Goal: Information Seeking & Learning: Learn about a topic

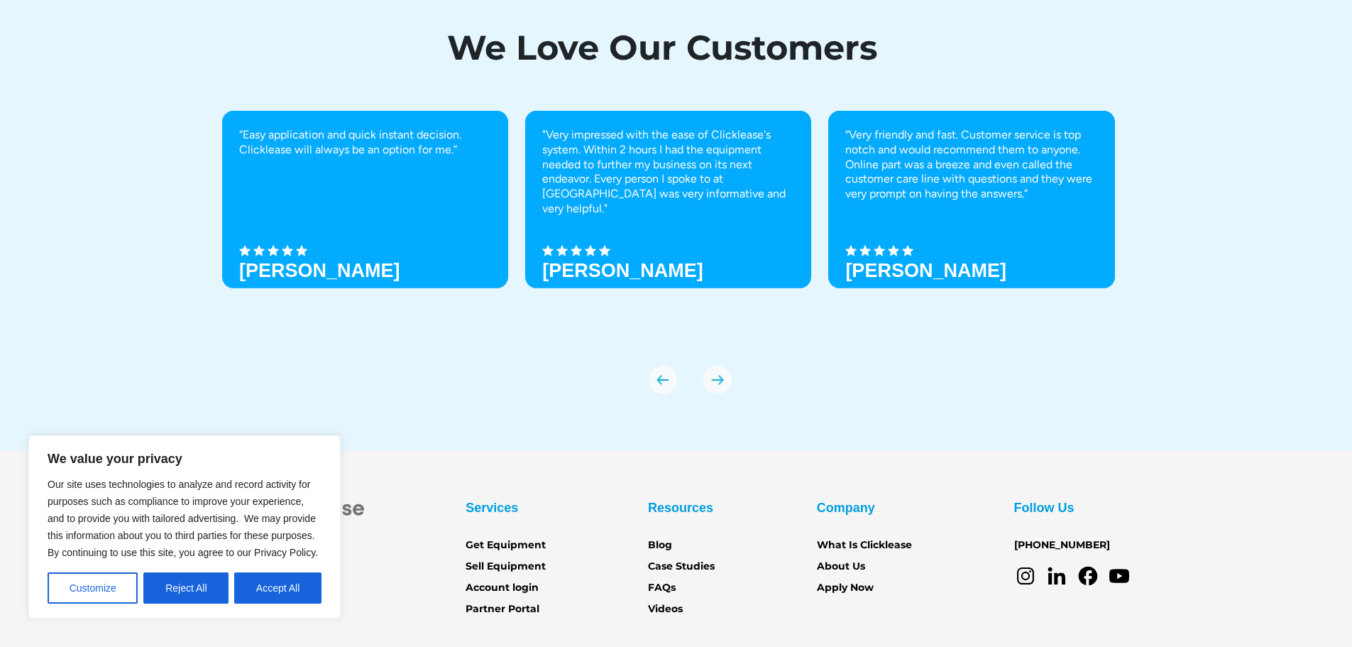
scroll to position [5010, 0]
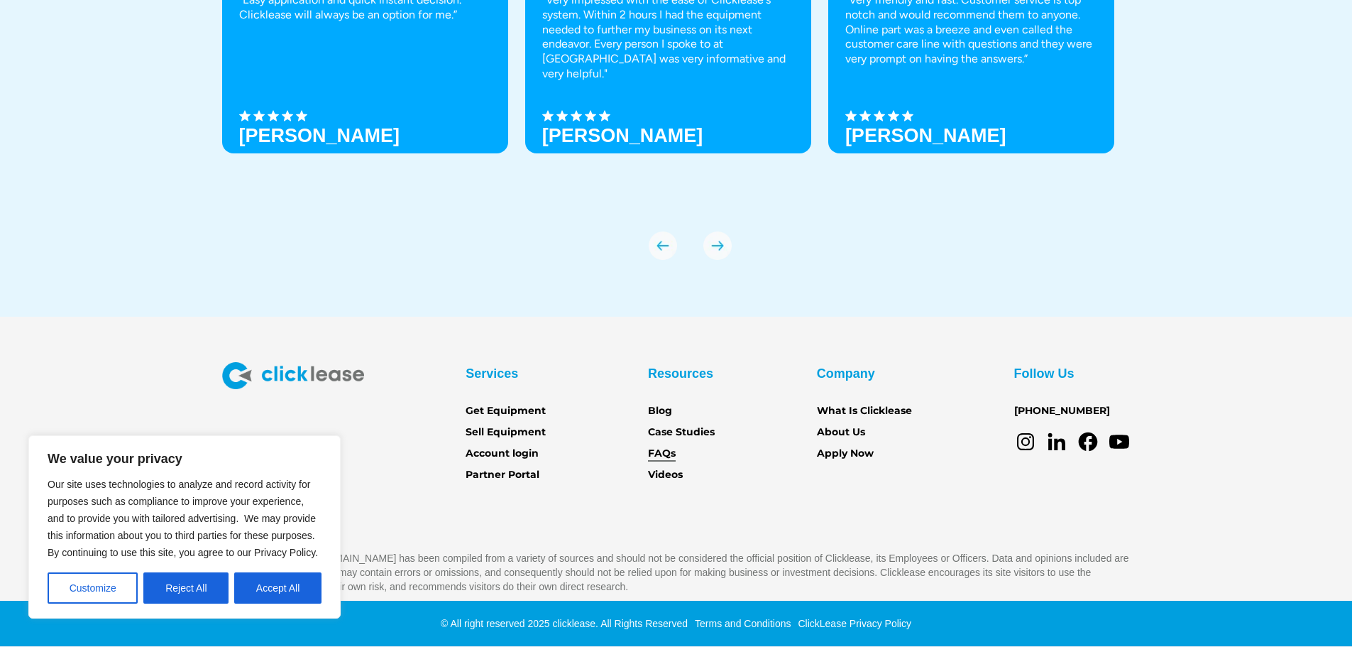
click at [655, 451] on link "FAQs" at bounding box center [662, 454] width 28 height 16
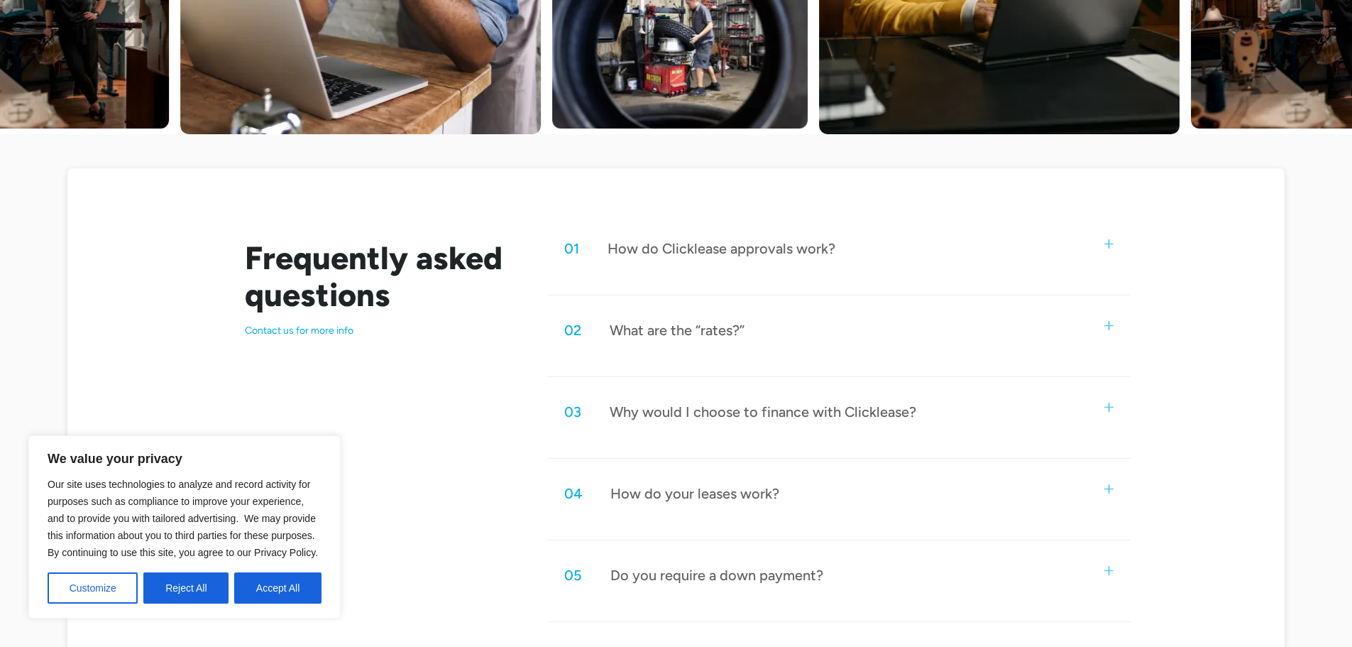
scroll to position [618, 0]
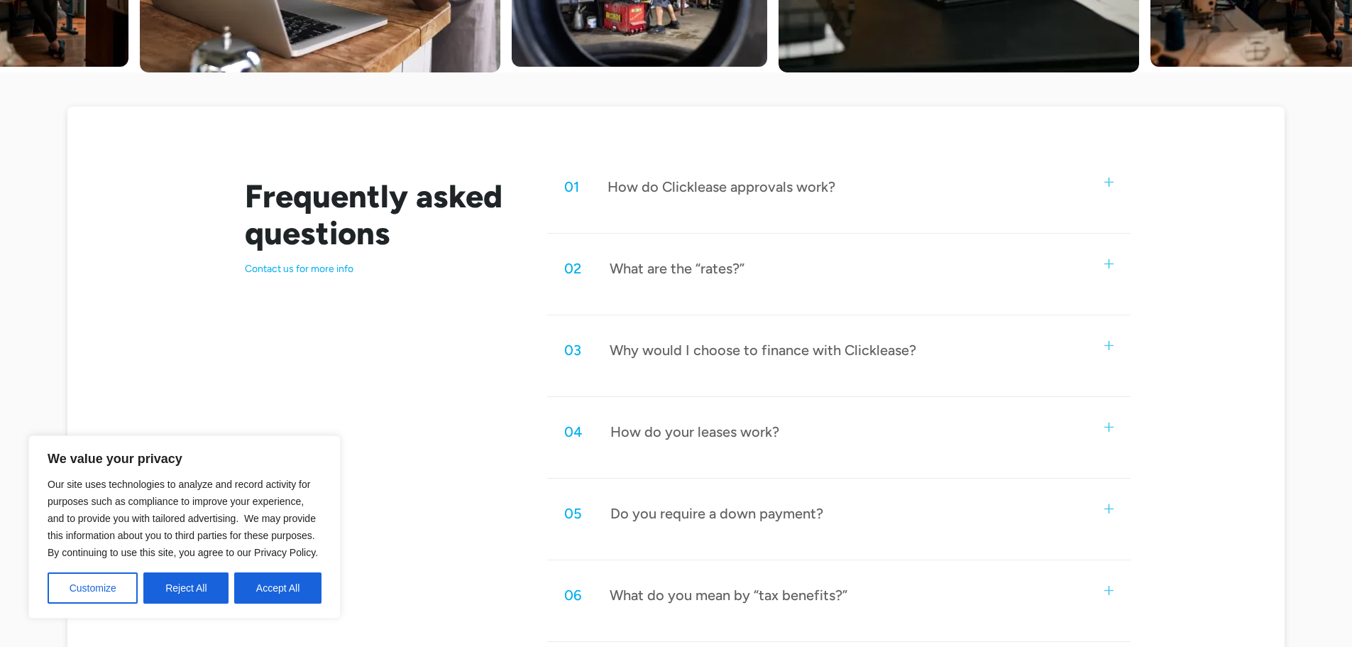
click at [613, 265] on div "What are the “rates?”" at bounding box center [677, 268] width 135 height 18
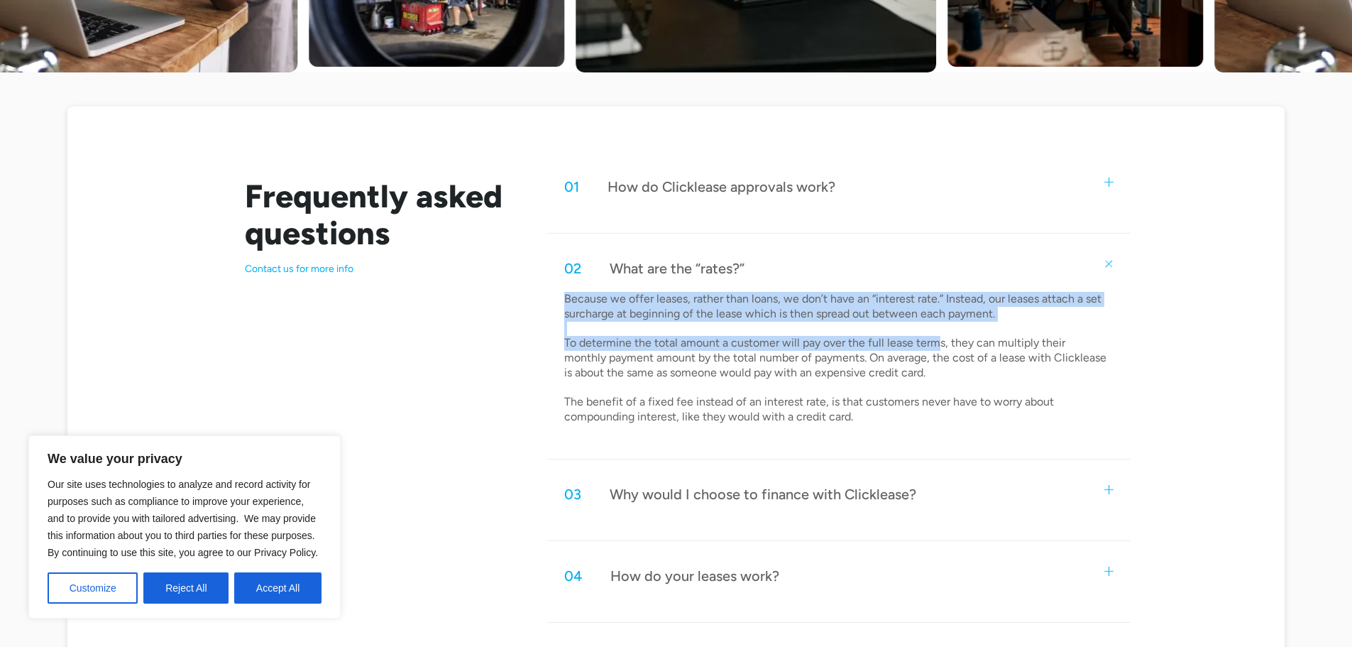
drag, startPoint x: 567, startPoint y: 297, endPoint x: 934, endPoint y: 346, distance: 371.0
click at [934, 346] on p "Because we offer leases, rather than loans, we don’t have an “interest rate.” I…" at bounding box center [836, 358] width 545 height 133
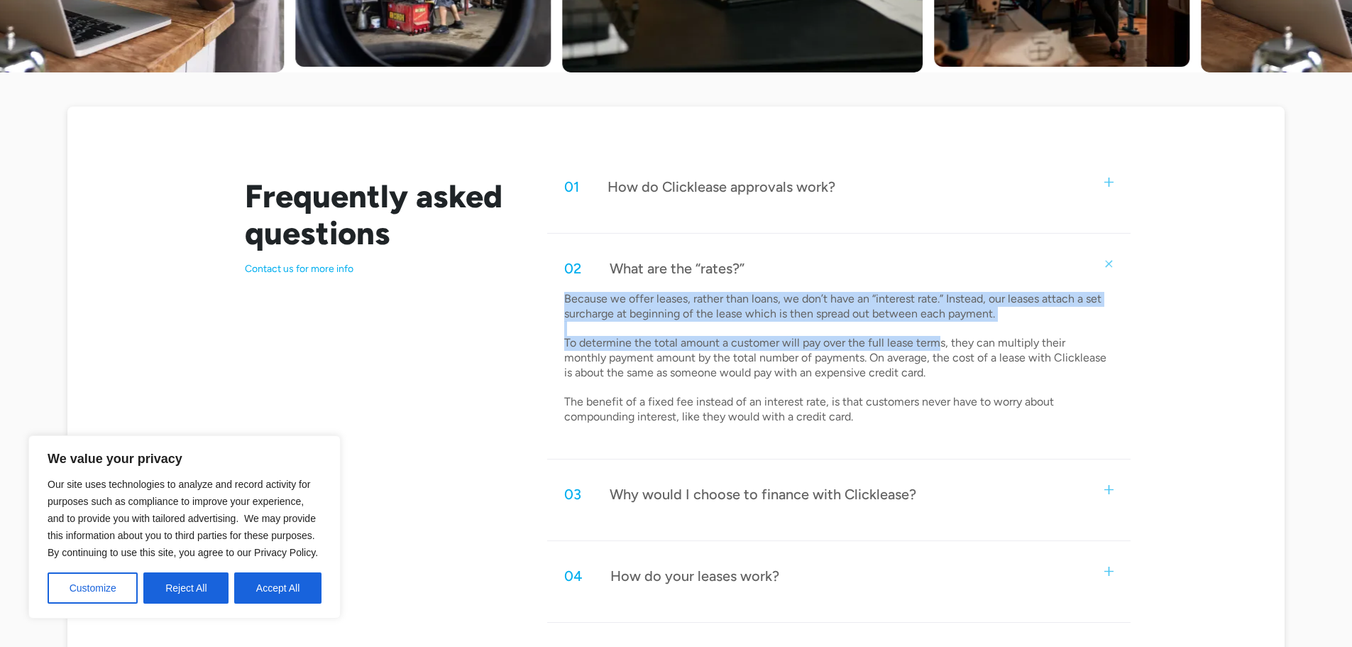
click at [698, 343] on p "Because we offer leases, rather than loans, we don’t have an “interest rate.” I…" at bounding box center [836, 358] width 545 height 133
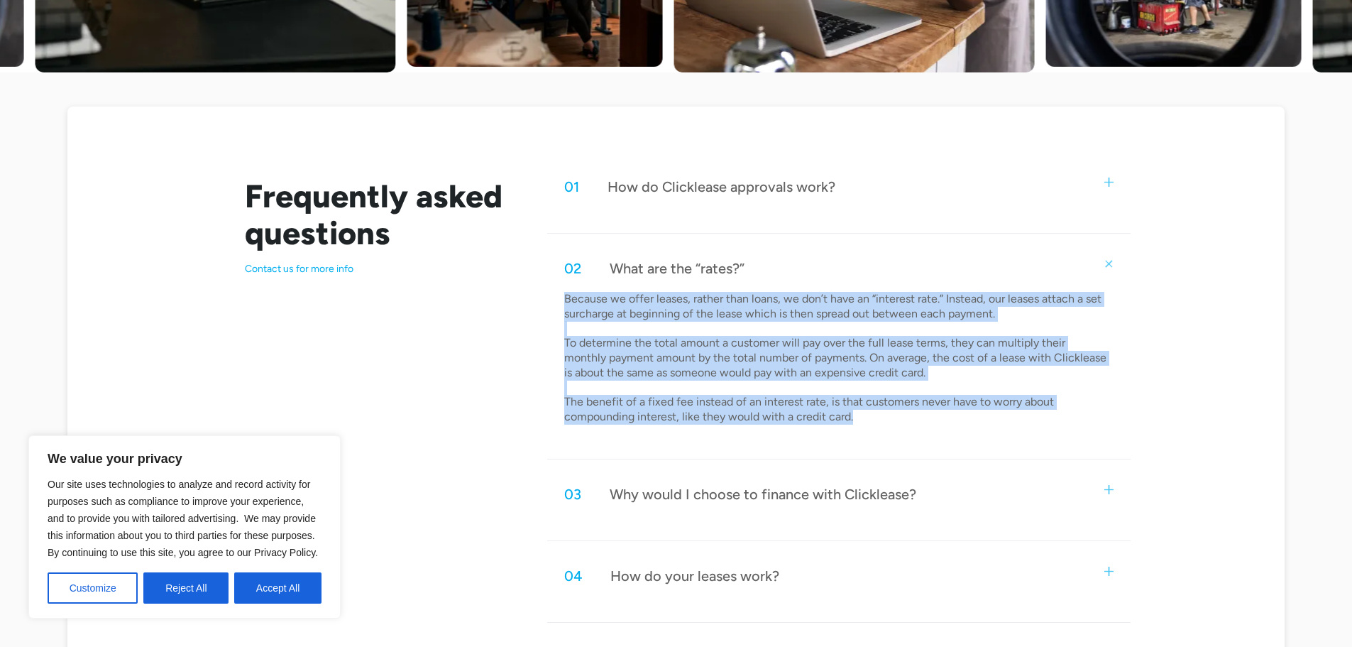
drag, startPoint x: 867, startPoint y: 417, endPoint x: 554, endPoint y: 299, distance: 334.5
click at [554, 299] on div "Because we offer leases, rather than loans, we don’t have an “interest rate.” I…" at bounding box center [838, 364] width 583 height 144
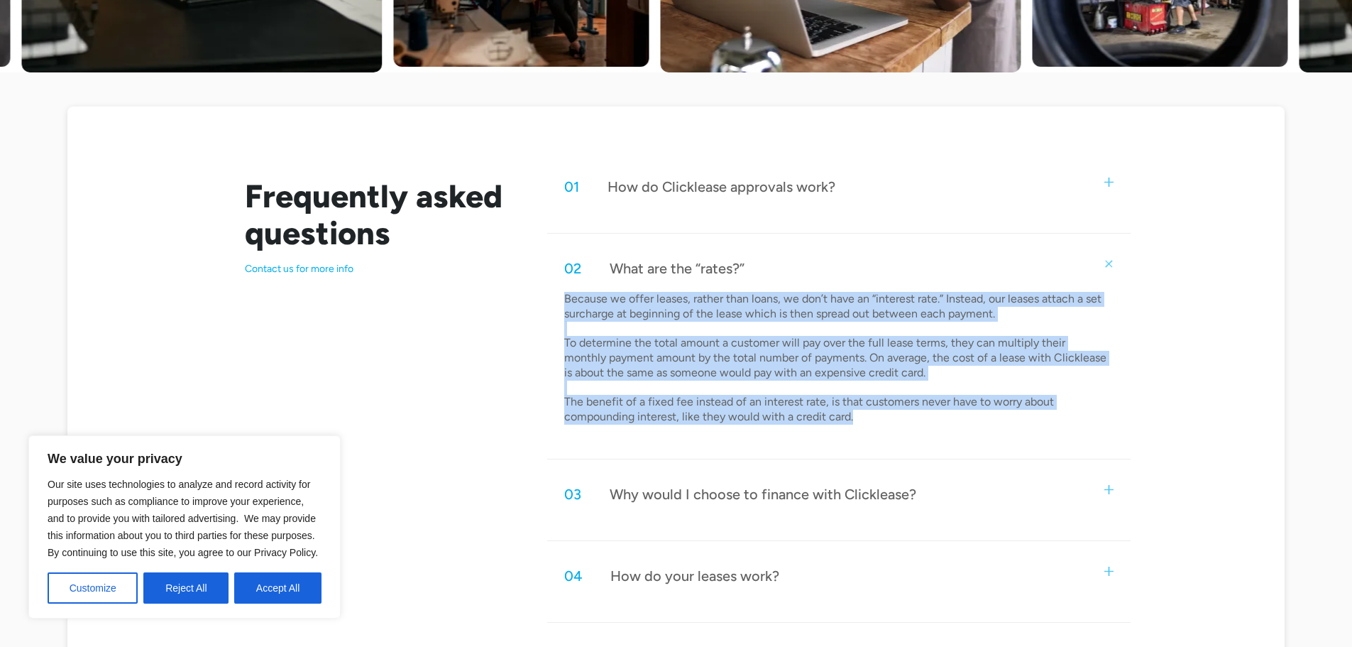
click at [598, 310] on p "Because we offer leases, rather than loans, we don’t have an “interest rate.” I…" at bounding box center [836, 358] width 545 height 133
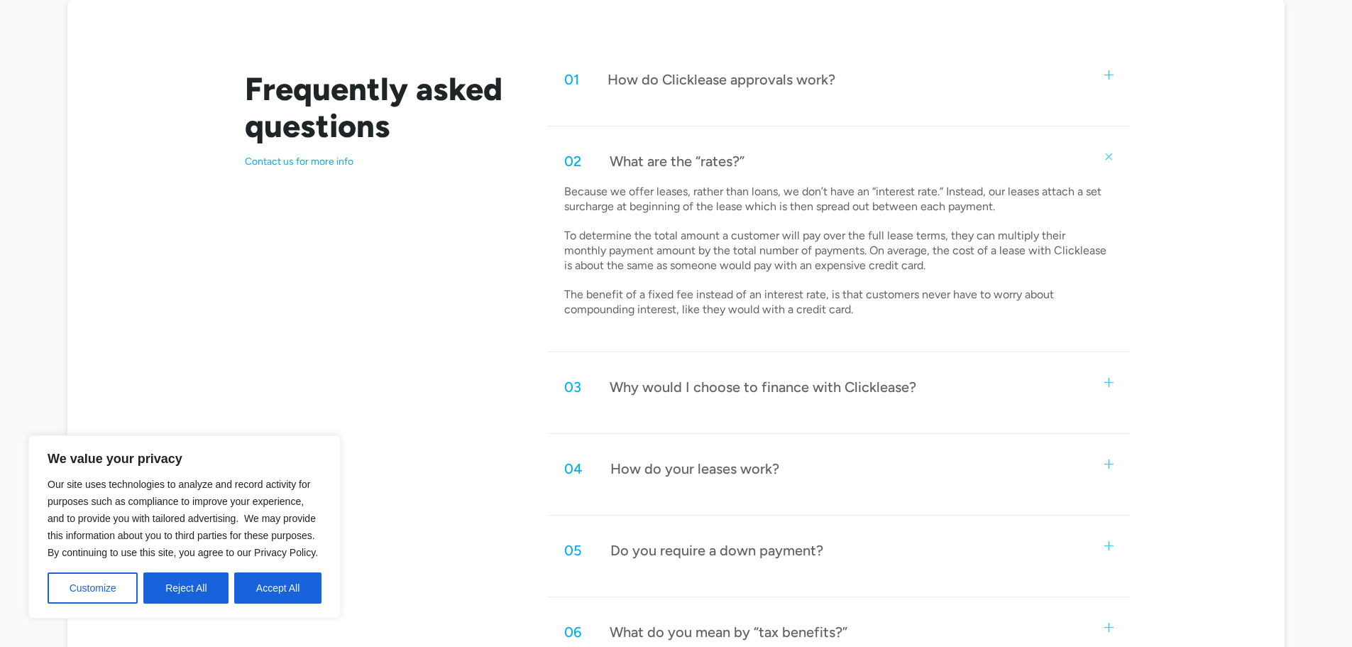
scroll to position [760, 0]
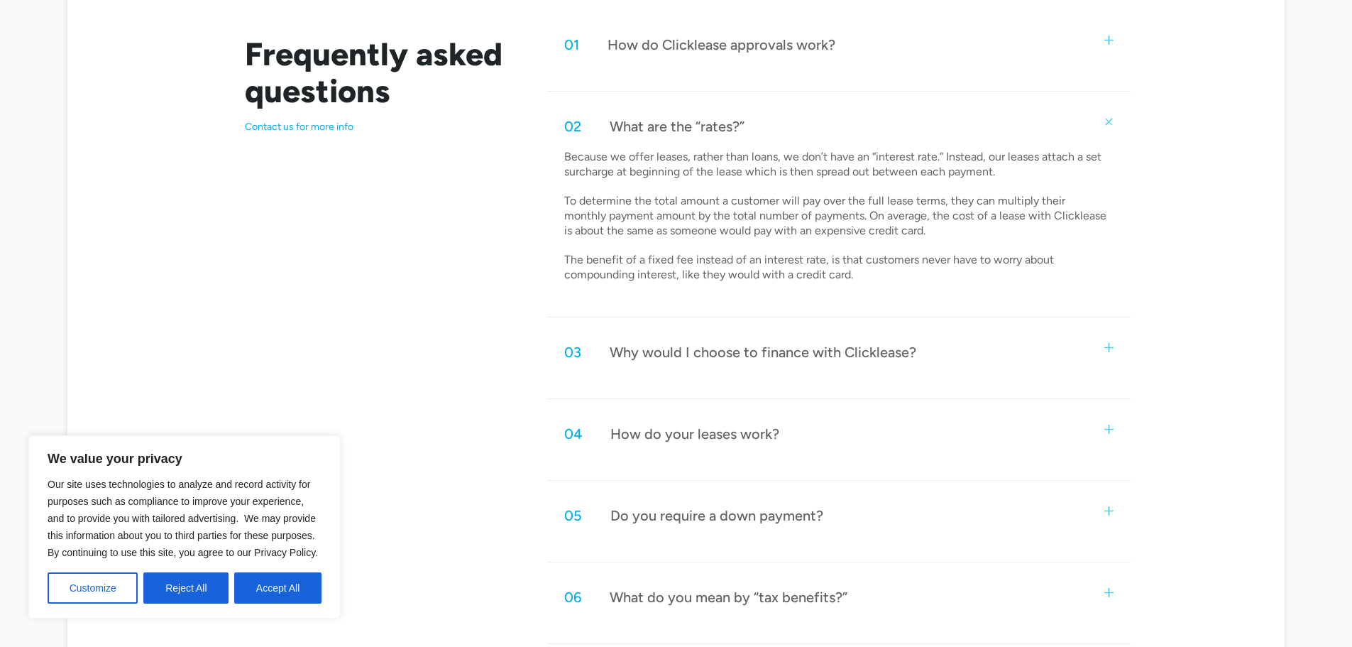
click at [767, 431] on div "How do your leases work?" at bounding box center [695, 434] width 169 height 18
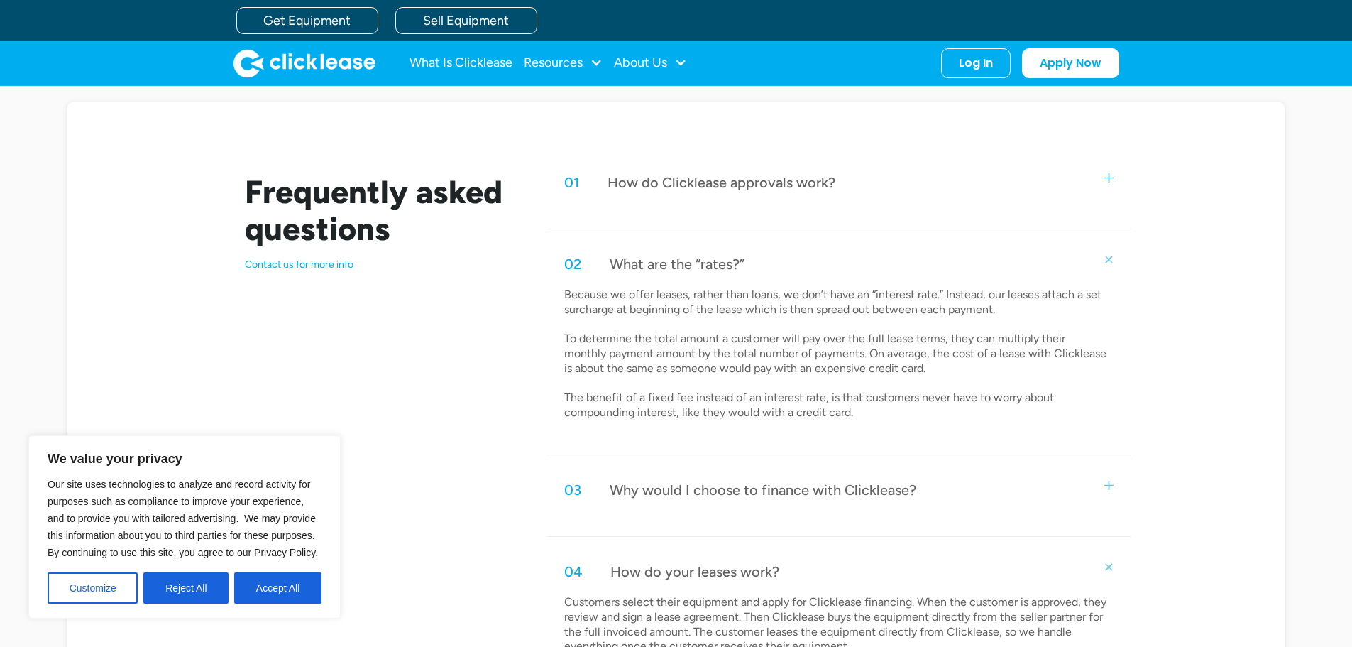
scroll to position [689, 0]
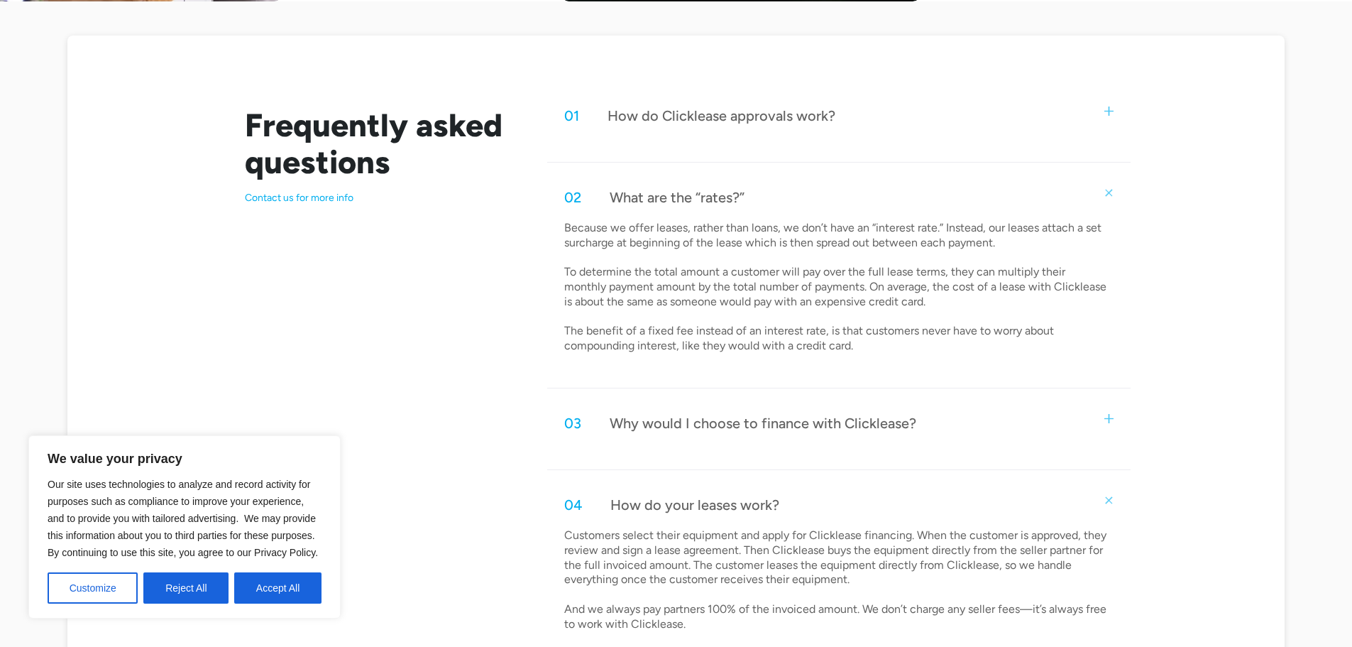
click at [821, 432] on div "Why would I choose to finance with Clicklease?" at bounding box center [763, 423] width 307 height 18
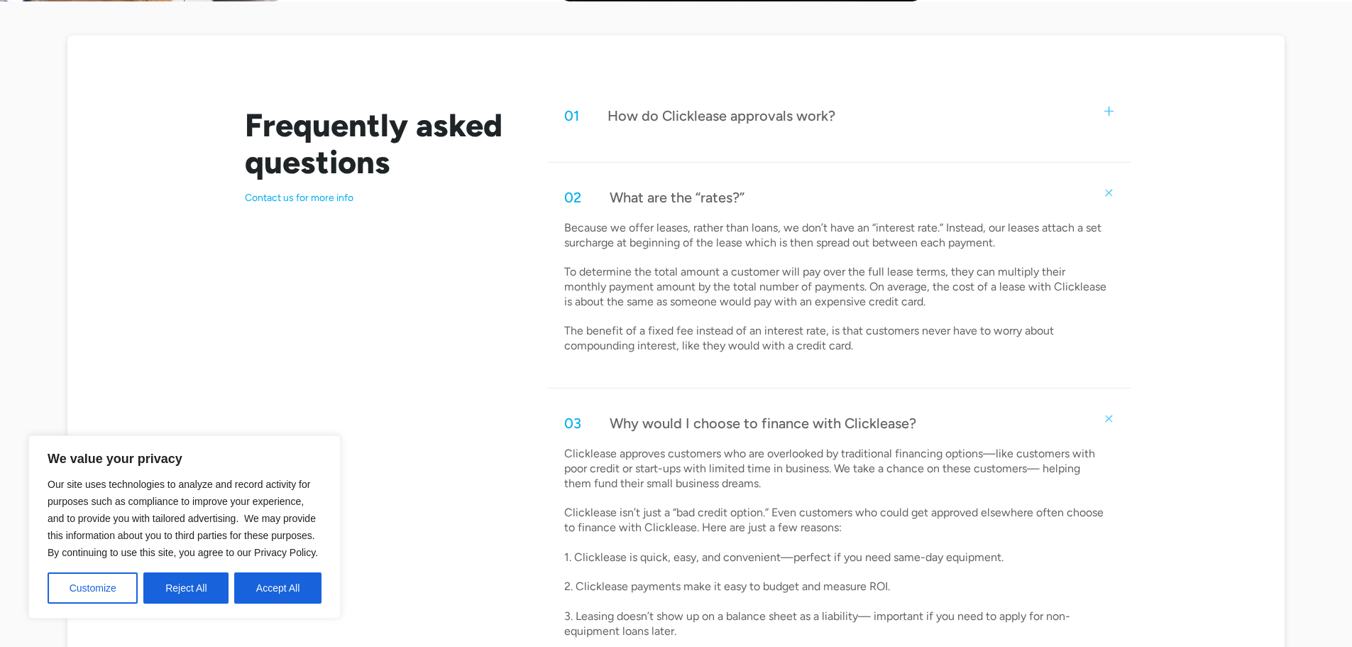
scroll to position [760, 0]
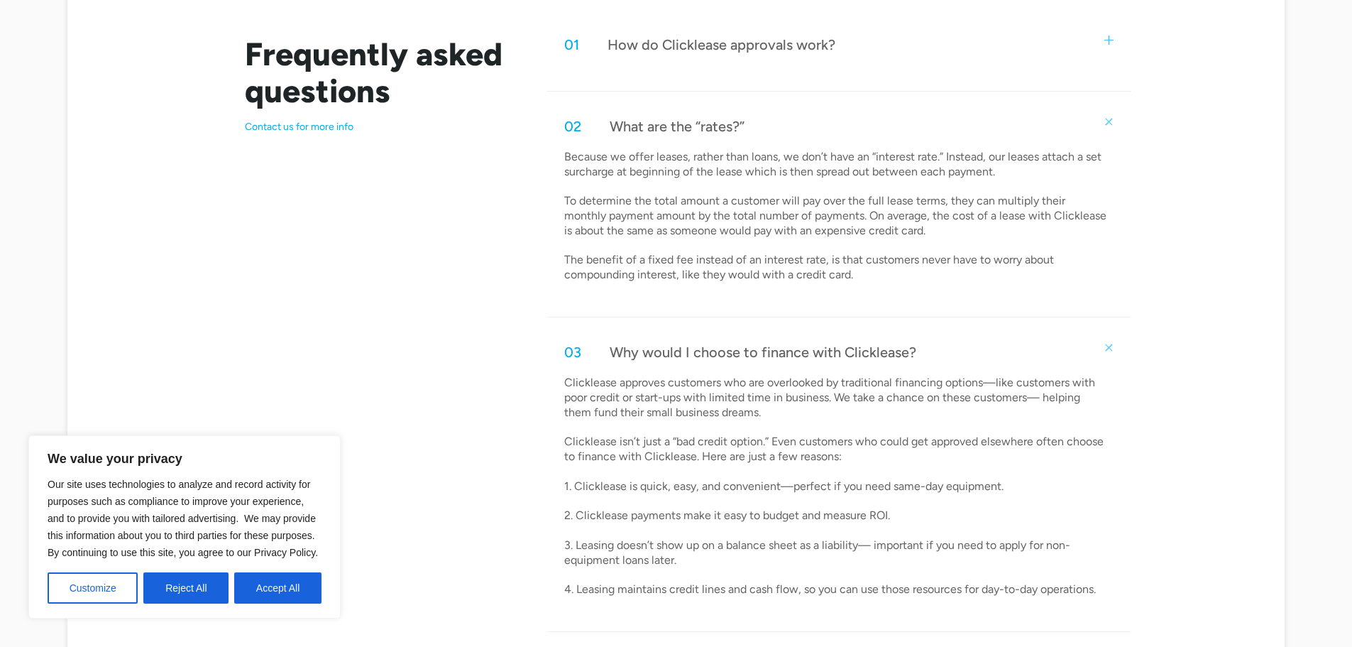
click at [678, 33] on div "01 How do Clicklease approvals work?" at bounding box center [838, 44] width 583 height 47
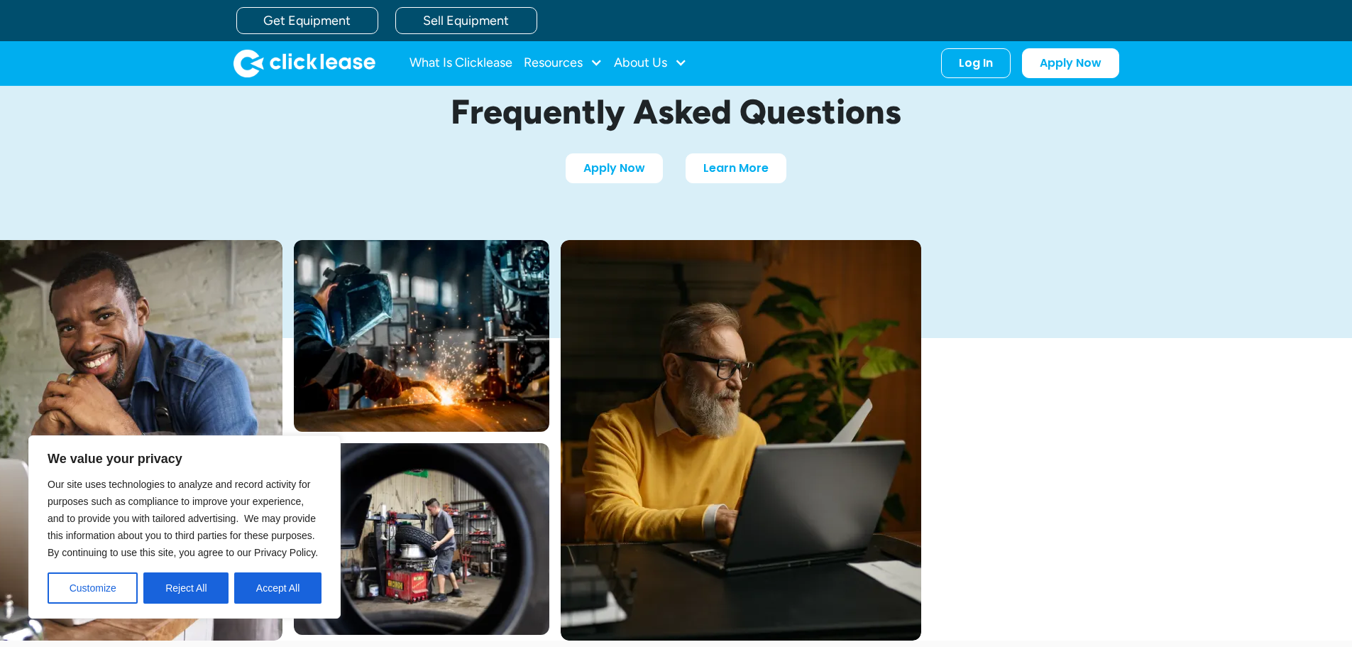
scroll to position [0, 0]
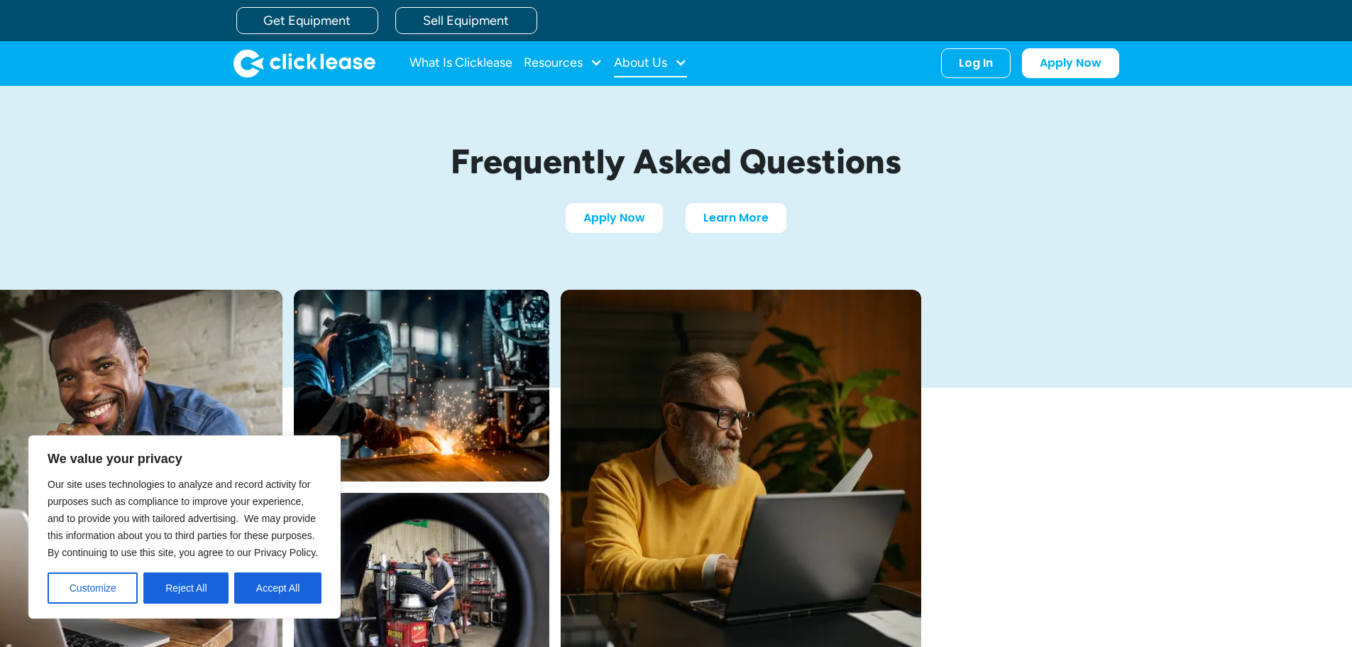
click at [674, 75] on div "About Us" at bounding box center [650, 63] width 73 height 28
click at [786, 89] on div "Frequently Asked Questions Apply Now Learn More" at bounding box center [676, 188] width 909 height 204
